Goal: Transaction & Acquisition: Purchase product/service

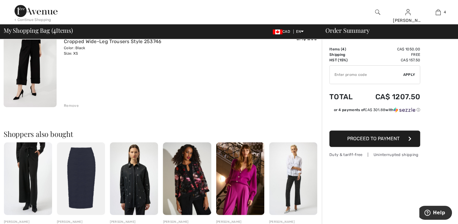
scroll to position [363, 0]
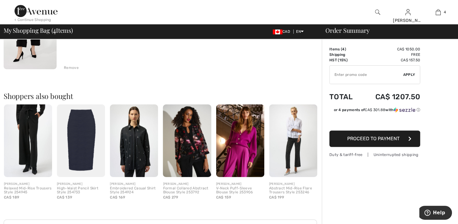
click at [14, 53] on img at bounding box center [30, 29] width 53 height 80
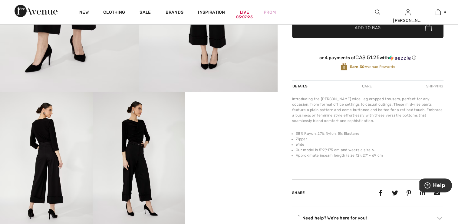
scroll to position [182, 0]
click at [43, 147] on img at bounding box center [46, 160] width 93 height 139
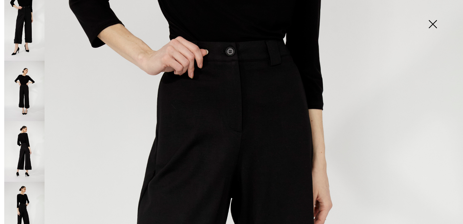
scroll to position [30, 0]
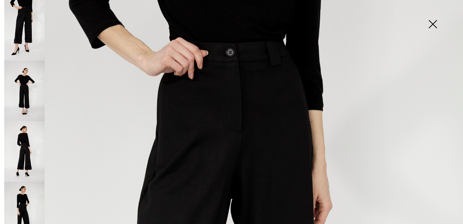
click at [28, 131] on img at bounding box center [24, 151] width 40 height 61
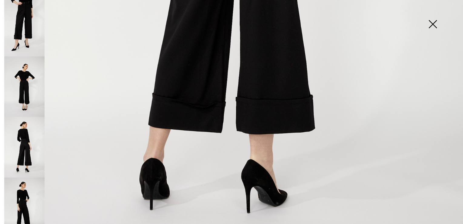
scroll to position [0, 0]
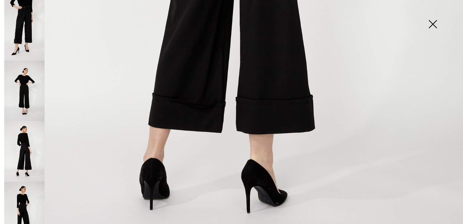
click at [31, 100] on img at bounding box center [24, 91] width 40 height 61
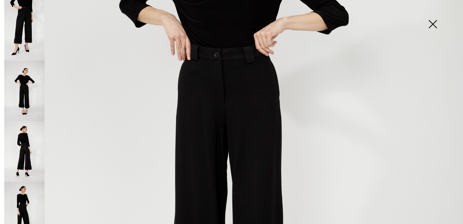
scroll to position [212, 0]
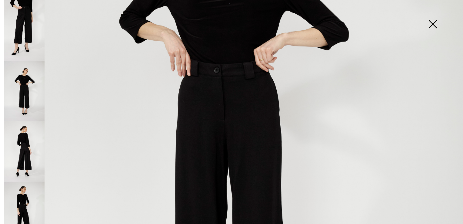
click at [433, 23] on img at bounding box center [432, 24] width 30 height 31
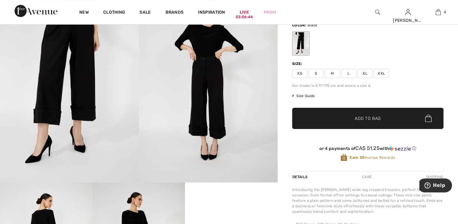
scroll to position [61, 0]
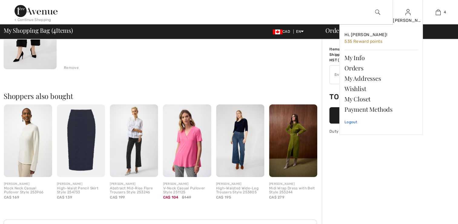
scroll to position [363, 0]
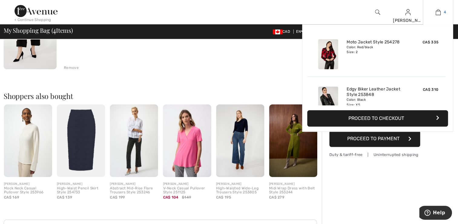
click at [436, 12] on img at bounding box center [438, 11] width 5 height 7
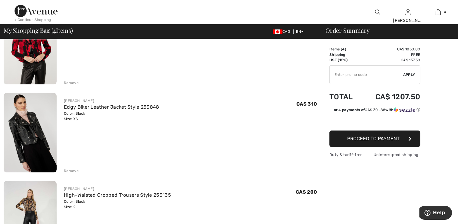
scroll to position [91, 0]
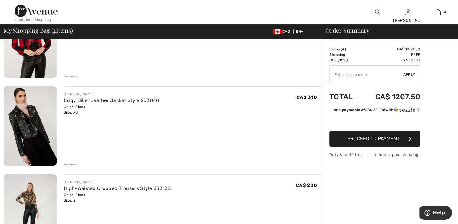
click at [18, 111] on img at bounding box center [30, 126] width 53 height 80
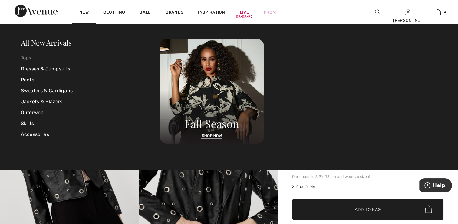
click at [25, 56] on link "Tops" at bounding box center [90, 57] width 139 height 11
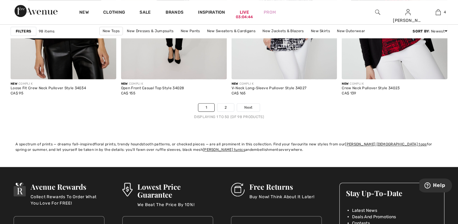
scroll to position [2817, 0]
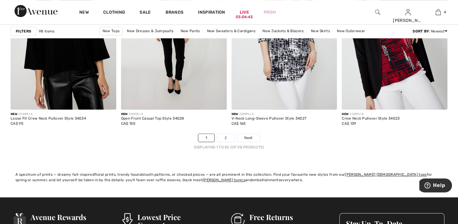
click at [226, 138] on link "2" at bounding box center [225, 138] width 17 height 8
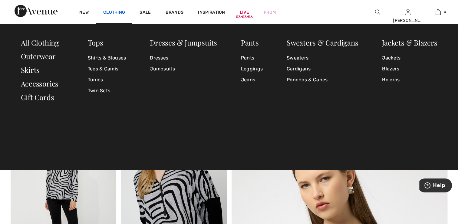
click at [113, 13] on link "Clothing" at bounding box center [114, 13] width 22 height 6
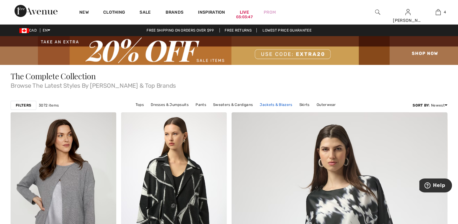
click at [270, 104] on link "Jackets & Blazers" at bounding box center [276, 105] width 38 height 8
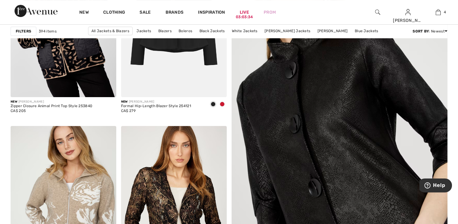
scroll to position [182, 0]
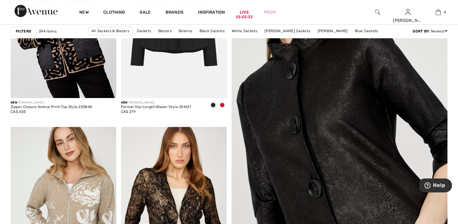
click at [359, 135] on img at bounding box center [339, 133] width 259 height 389
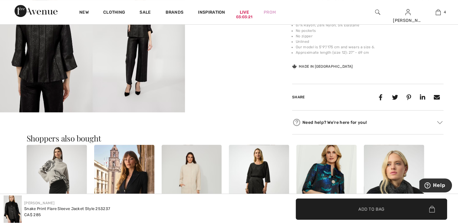
scroll to position [303, 0]
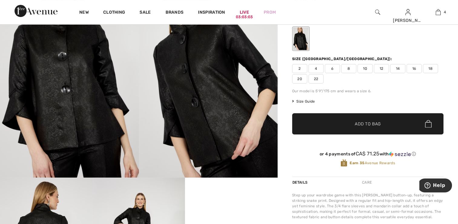
scroll to position [30, 0]
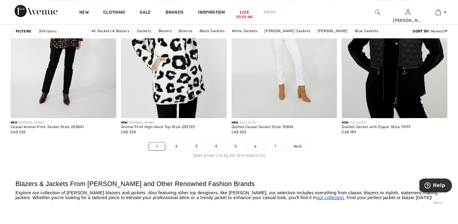
scroll to position [2847, 0]
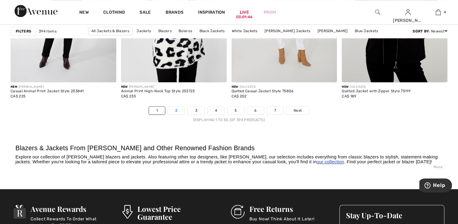
click at [178, 110] on link "2" at bounding box center [176, 110] width 17 height 8
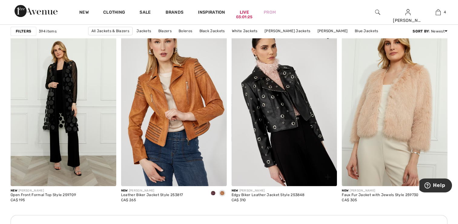
scroll to position [666, 0]
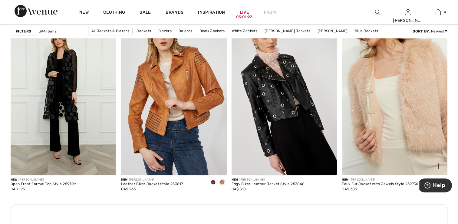
click at [372, 150] on img at bounding box center [395, 95] width 106 height 158
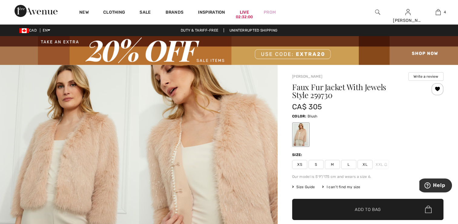
click at [218, 193] on img at bounding box center [208, 169] width 139 height 208
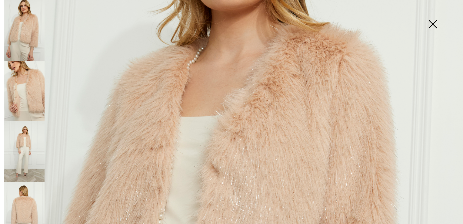
scroll to position [131, 0]
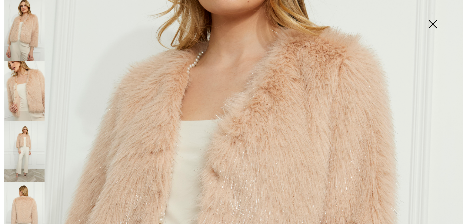
click at [32, 137] on img at bounding box center [24, 151] width 40 height 61
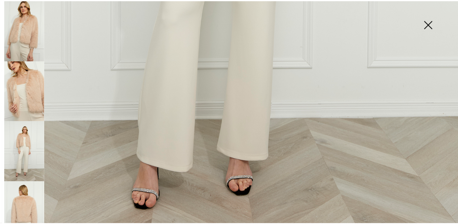
scroll to position [464, 0]
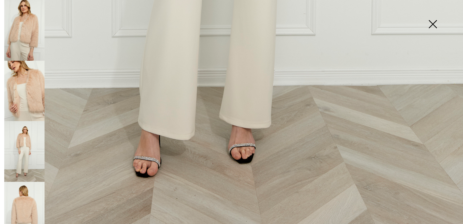
click at [431, 26] on img at bounding box center [432, 24] width 30 height 31
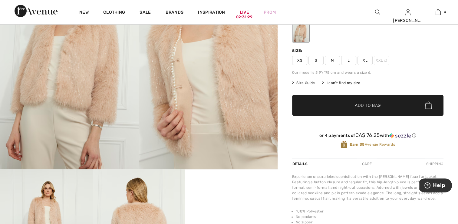
scroll to position [151, 0]
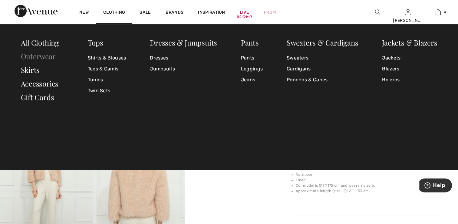
click at [46, 57] on link "Outerwear" at bounding box center [38, 56] width 35 height 10
